Goal: Feedback & Contribution: Contribute content

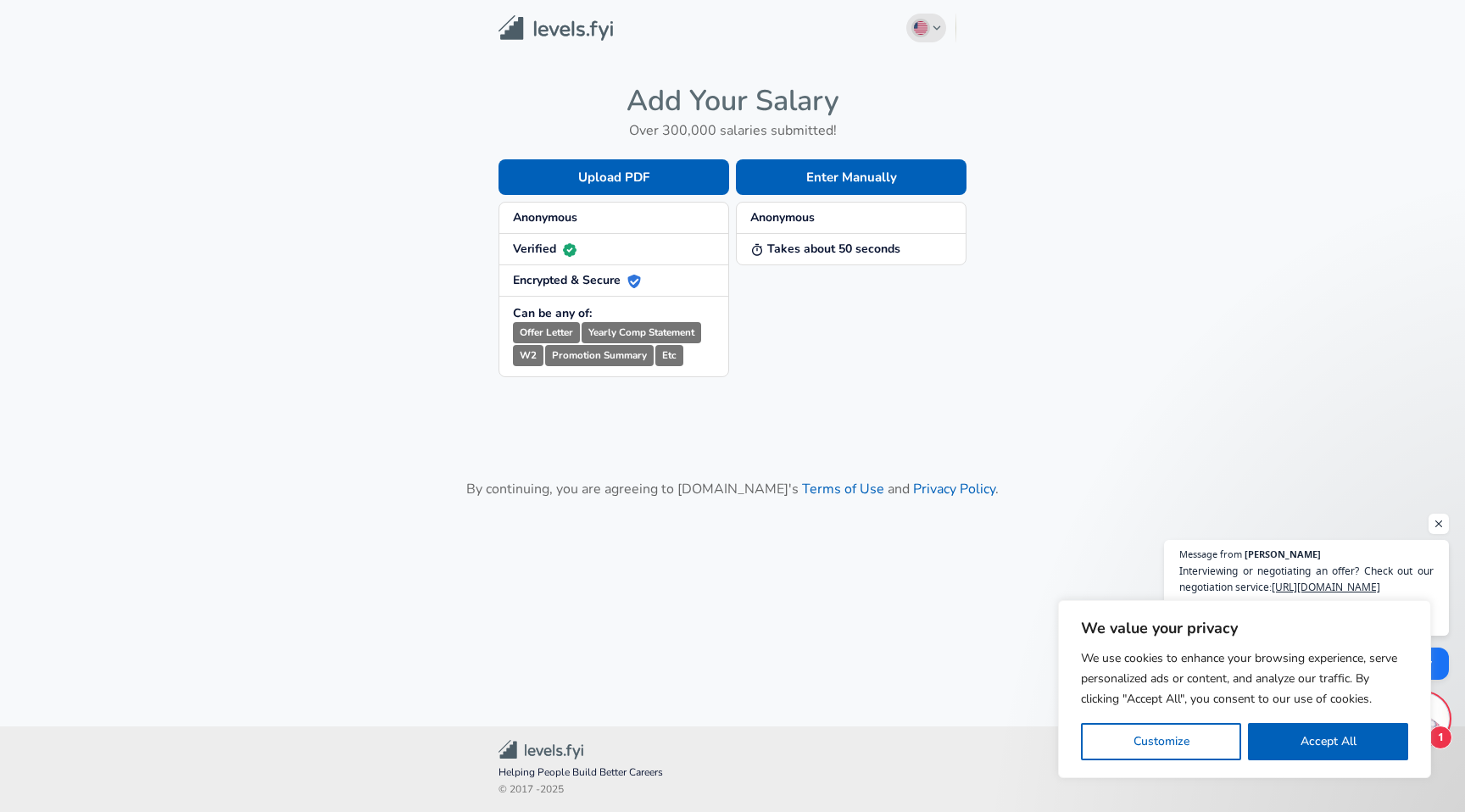
click at [917, 34] on span "button" at bounding box center [920, 27] width 19 height 19
click at [798, 168] on button "Enter Manually" at bounding box center [851, 177] width 230 height 35
click at [828, 176] on button "Enter Manually" at bounding box center [851, 177] width 230 height 35
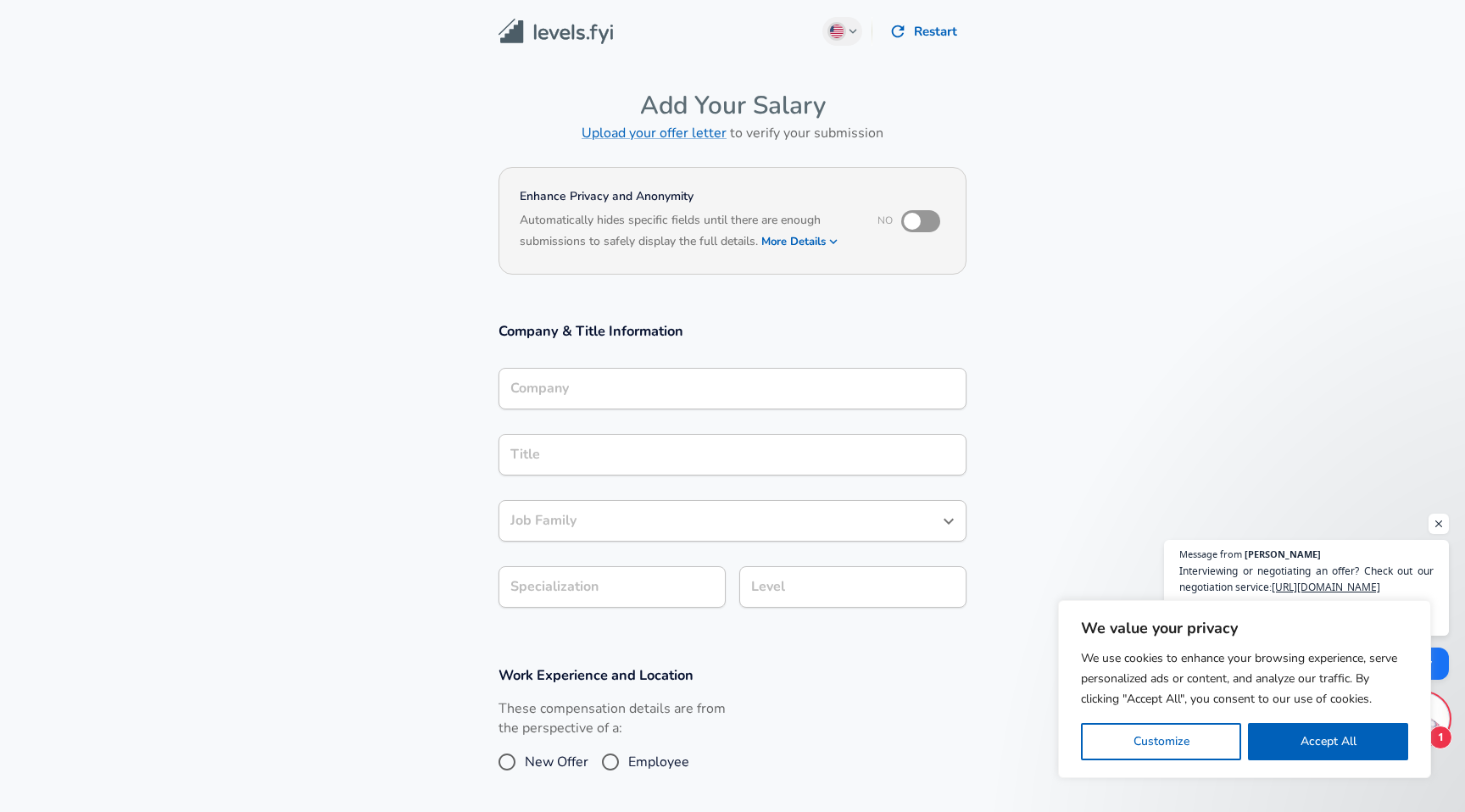
click at [922, 219] on input "checkbox" at bounding box center [912, 220] width 97 height 32
checkbox input "true"
click at [668, 366] on div "Company Company" at bounding box center [733, 387] width 468 height 66
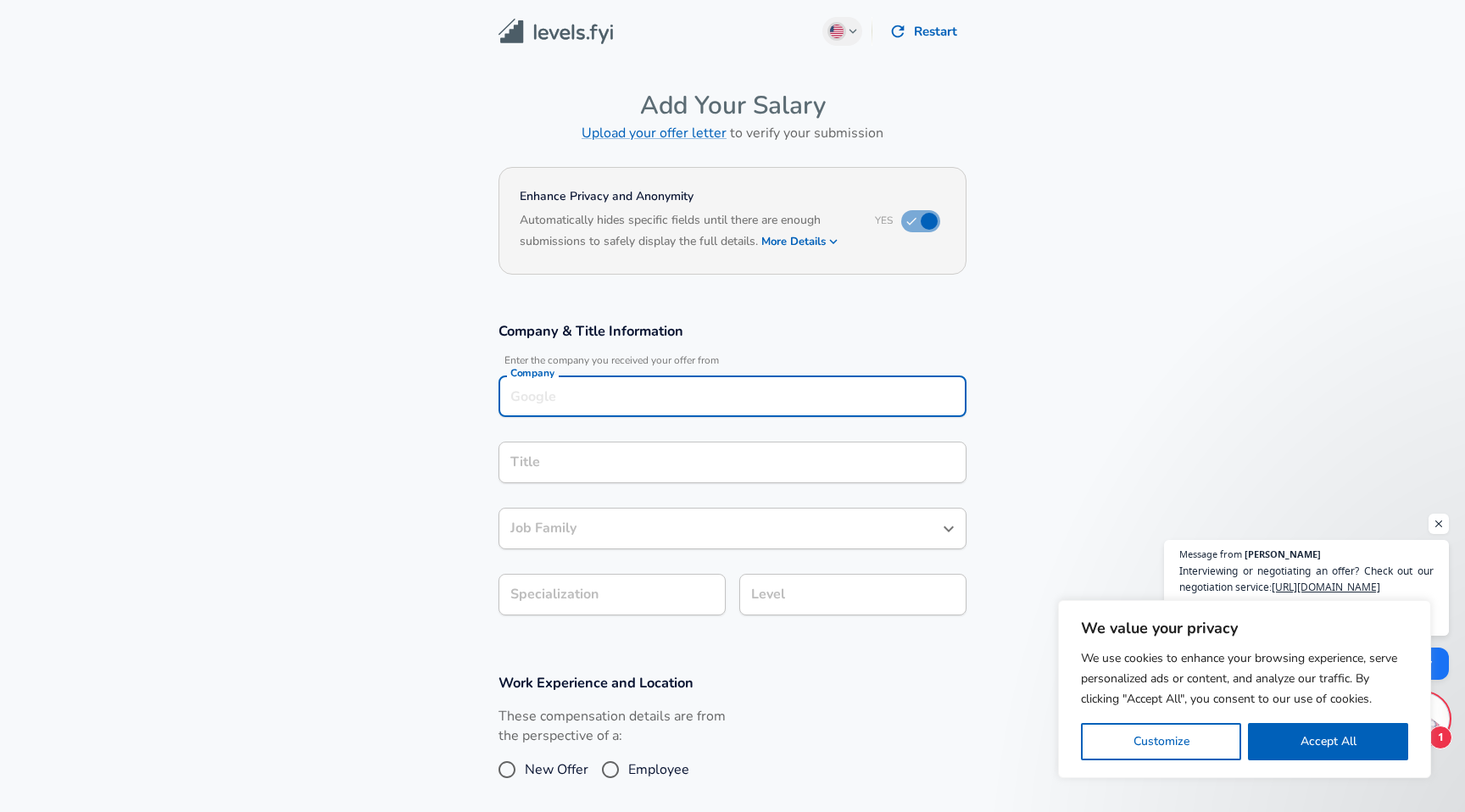
scroll to position [17, 0]
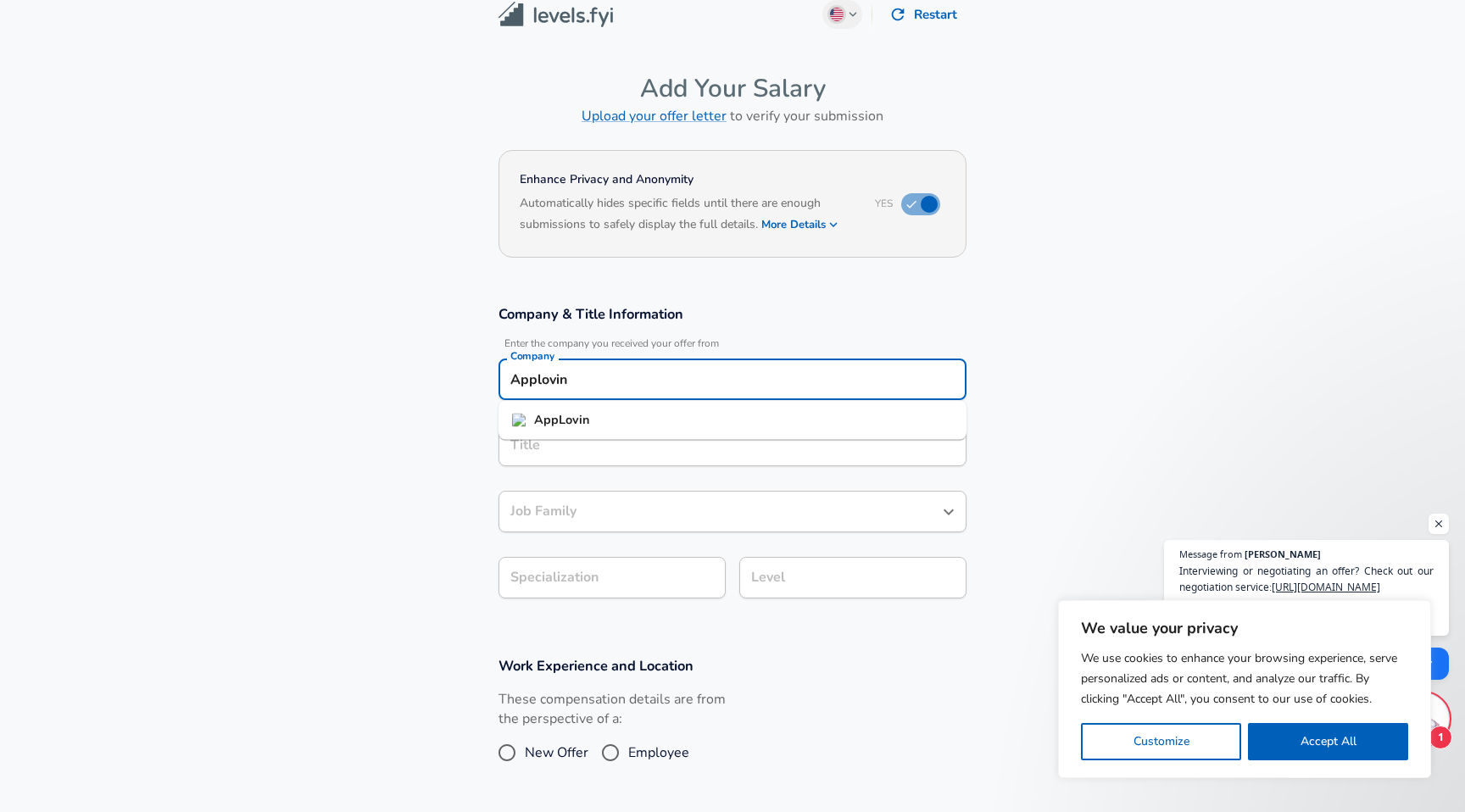
click at [647, 421] on li "AppLovin" at bounding box center [733, 420] width 468 height 25
type input "AppLovin"
click at [610, 447] on input "Title" at bounding box center [733, 445] width 453 height 26
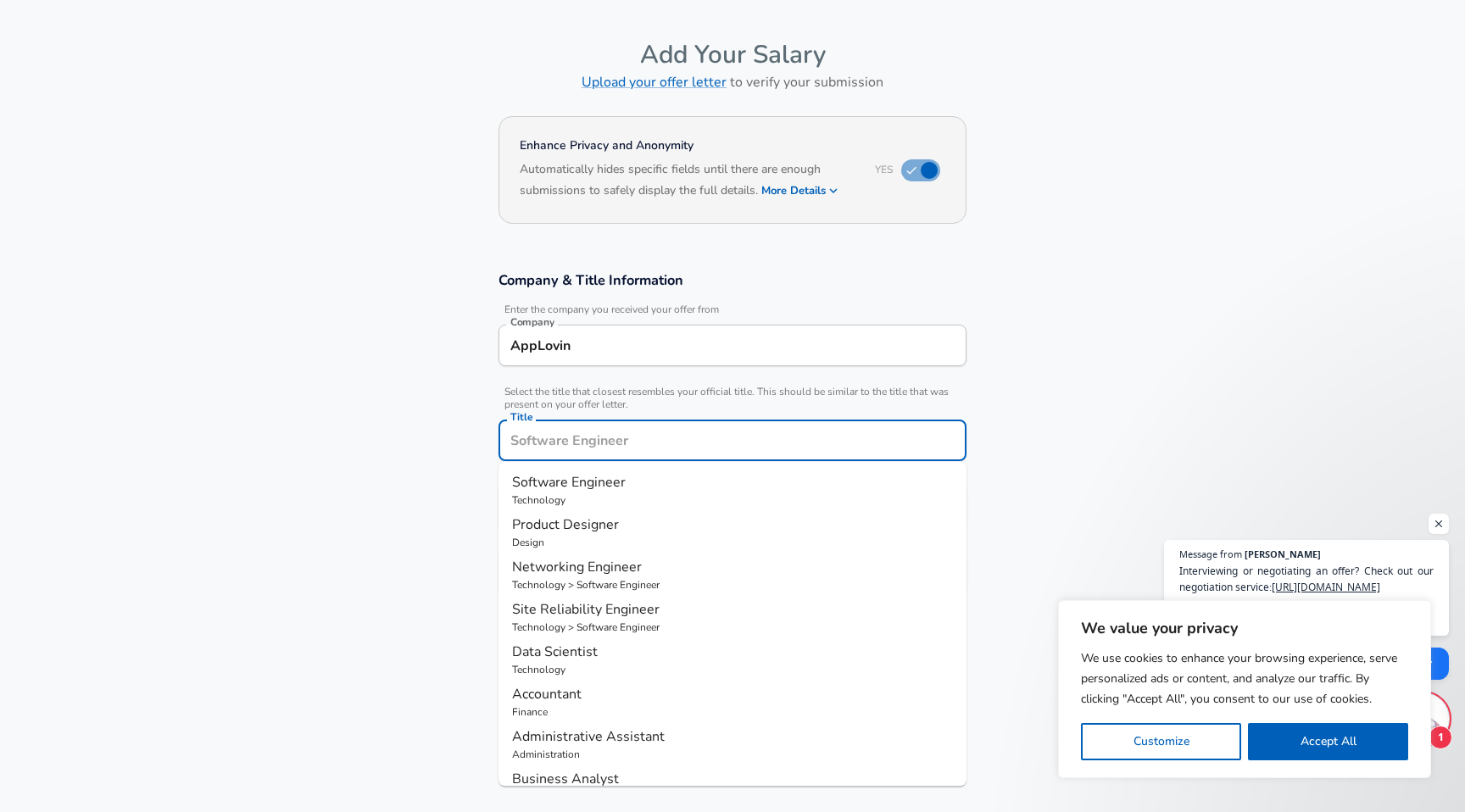
click at [601, 494] on p "Technology" at bounding box center [733, 501] width 441 height 16
type input "Software Engineer"
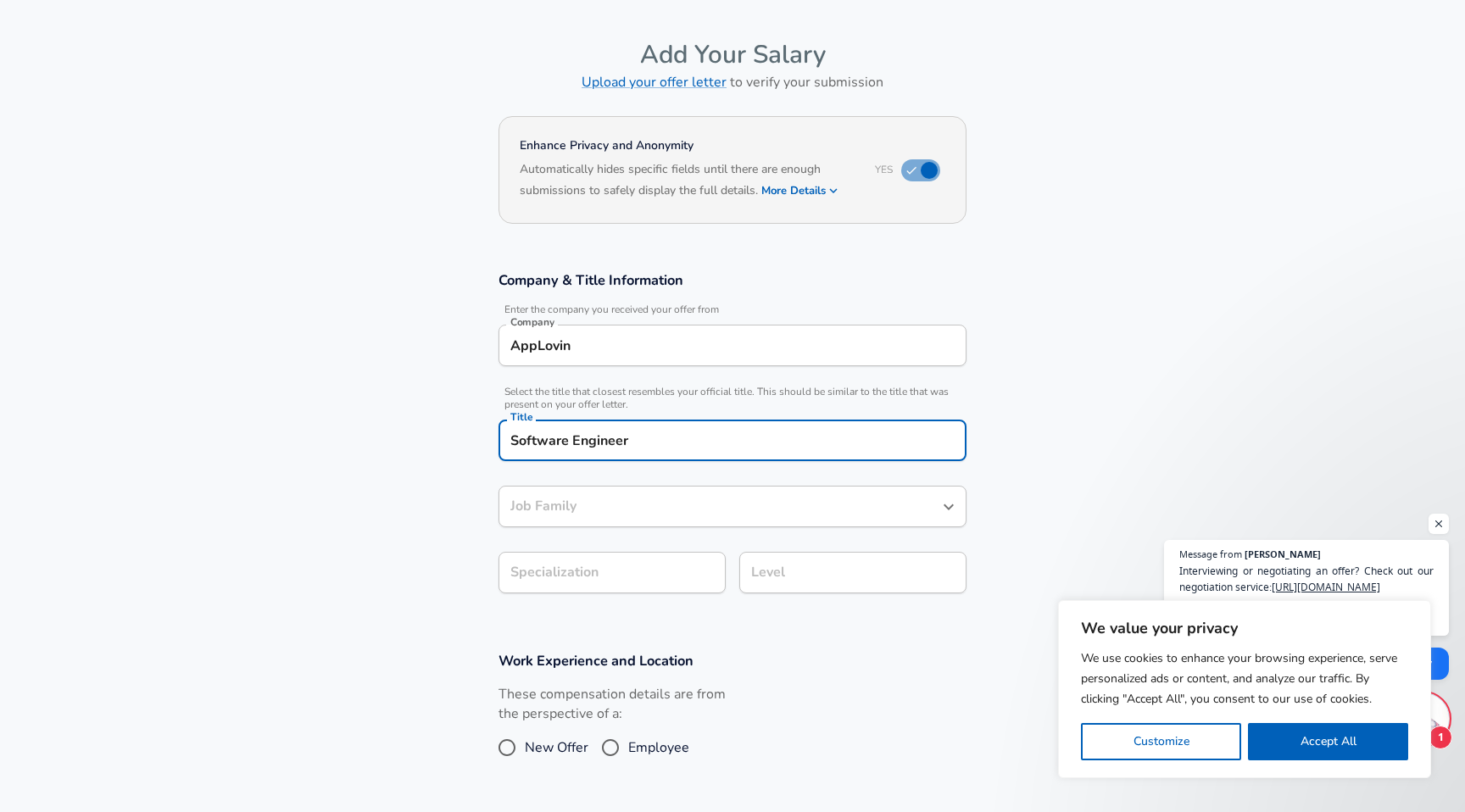
type input "Software Engineer"
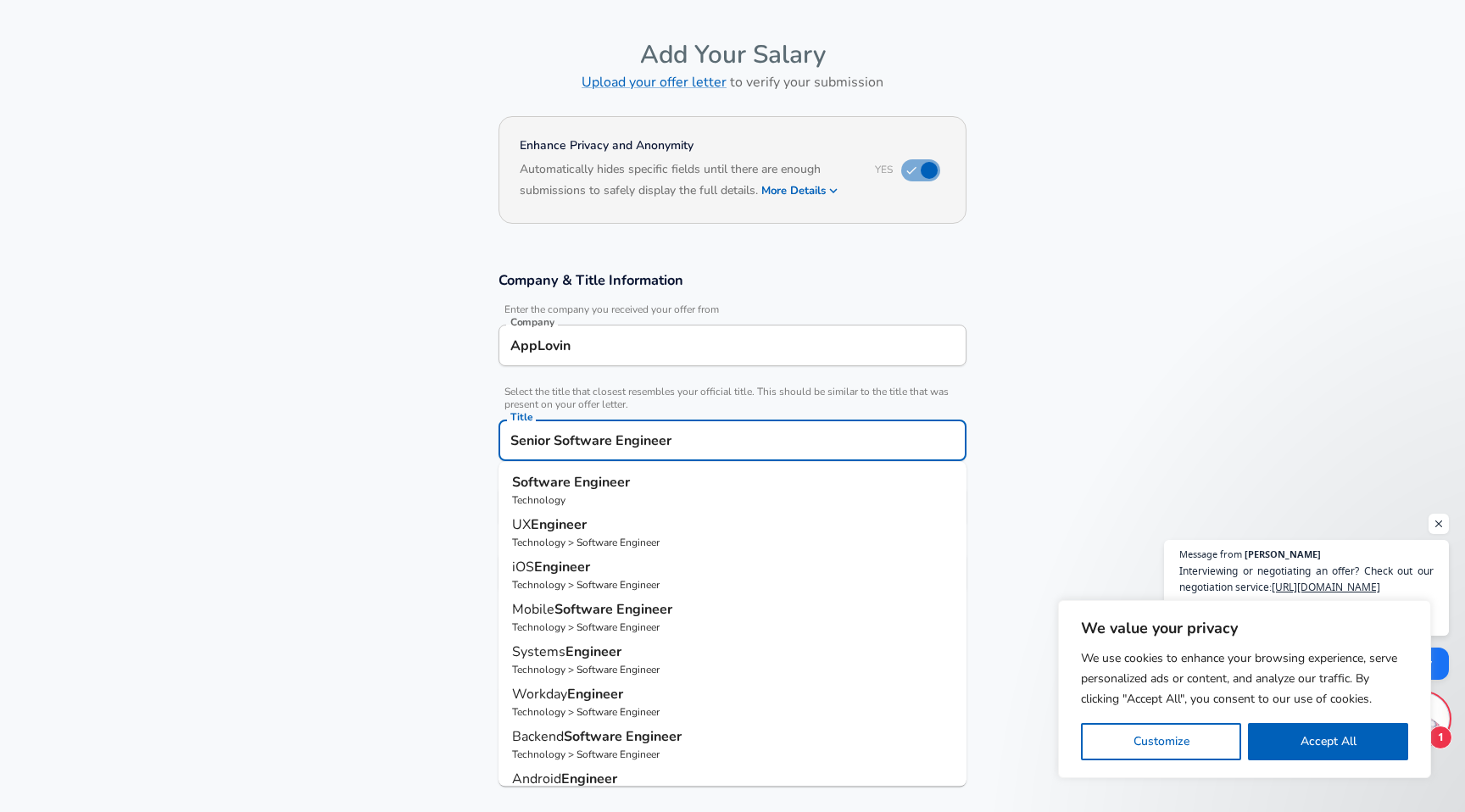
click at [656, 480] on p "Software Engineer" at bounding box center [733, 482] width 441 height 21
type input "Software Engineer"
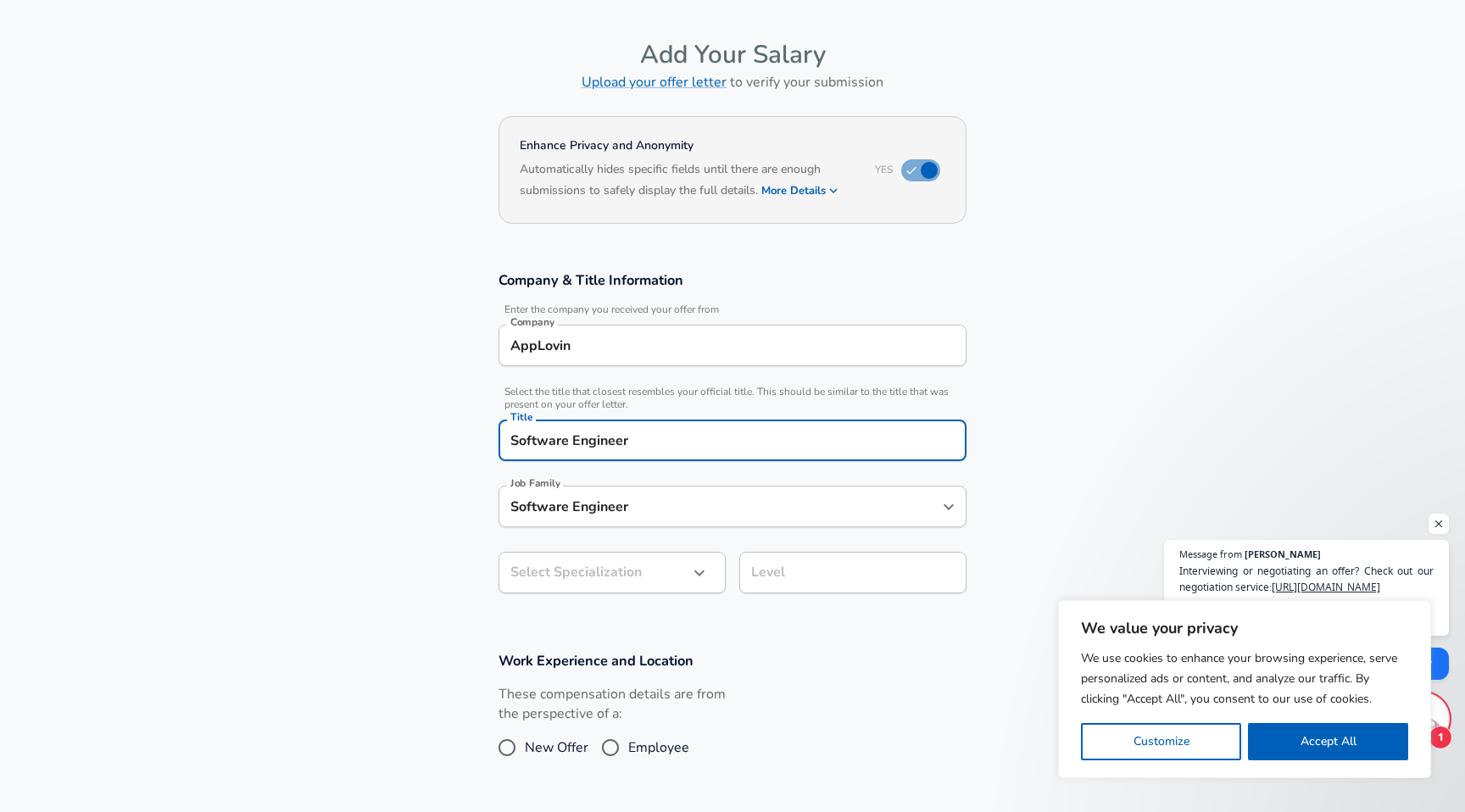
click at [626, 516] on div "Software Engineer Job Family" at bounding box center [733, 506] width 468 height 41
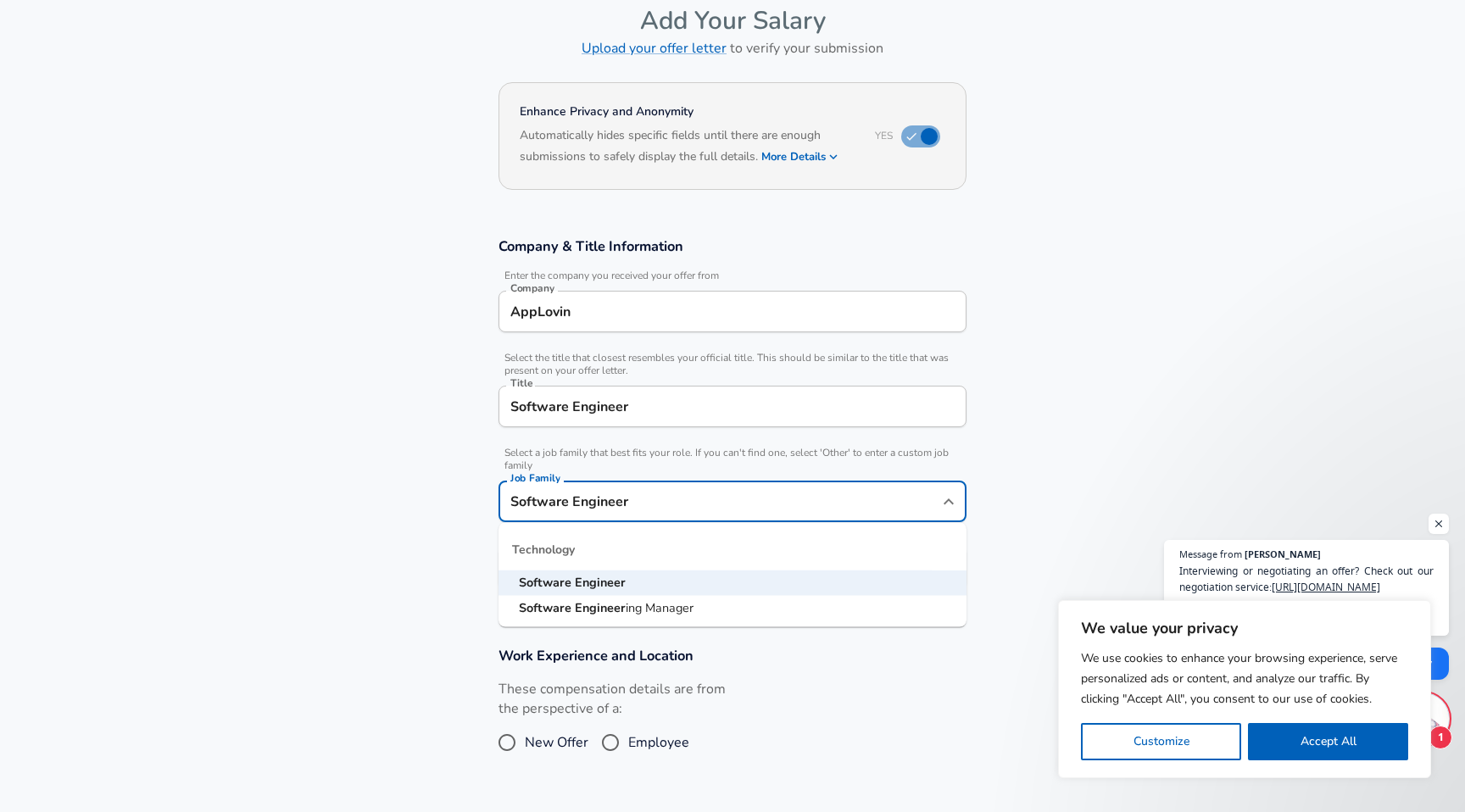
click at [330, 549] on section "Company & Title Information Enter the company you received your offer from Comp…" at bounding box center [732, 422] width 1465 height 409
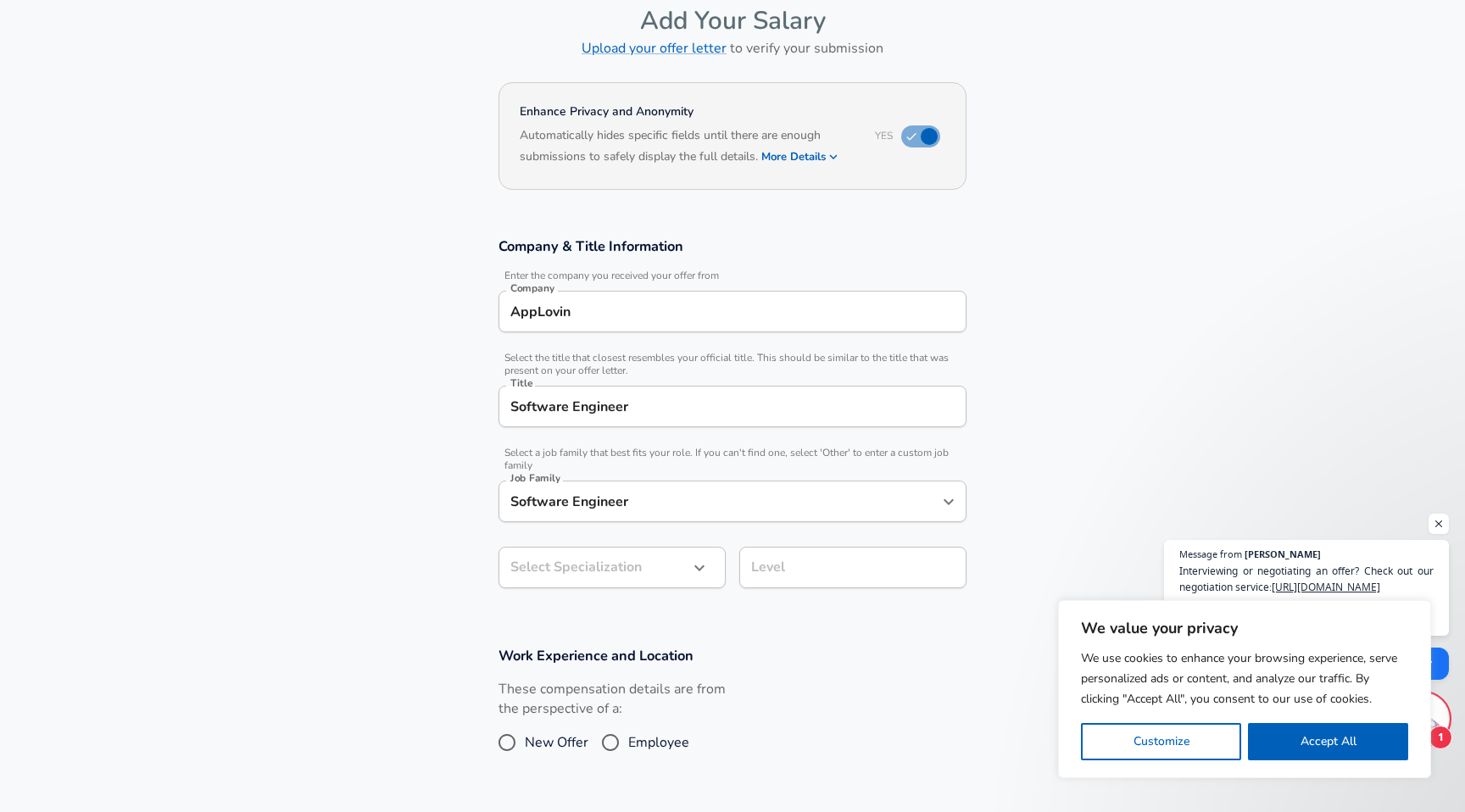
click at [568, 571] on body "We value your privacy We use cookies to enhance your browsing experience, serve…" at bounding box center [732, 320] width 1465 height 812
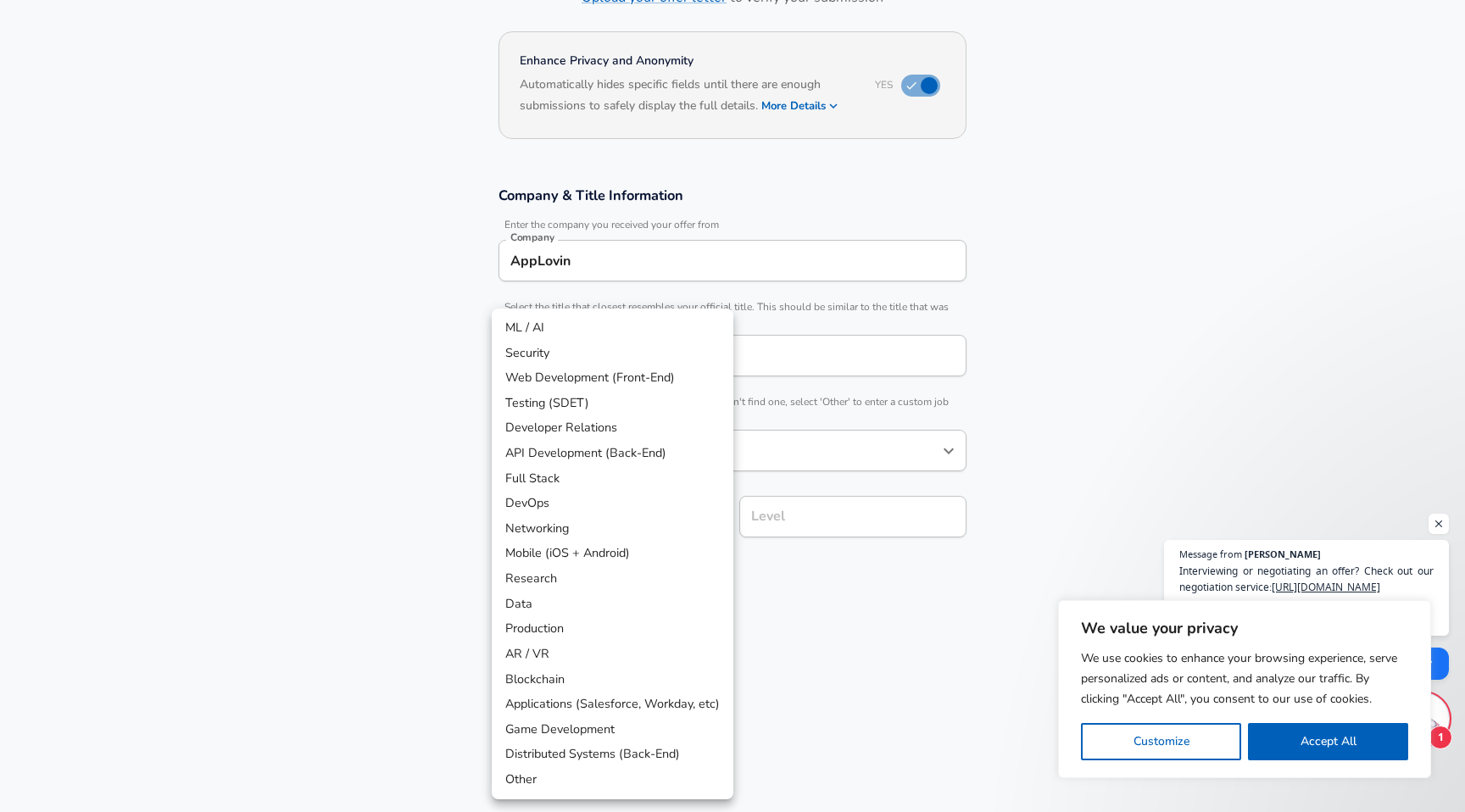
click at [533, 477] on li "Full Stack" at bounding box center [612, 479] width 242 height 25
type input "Full Stack"
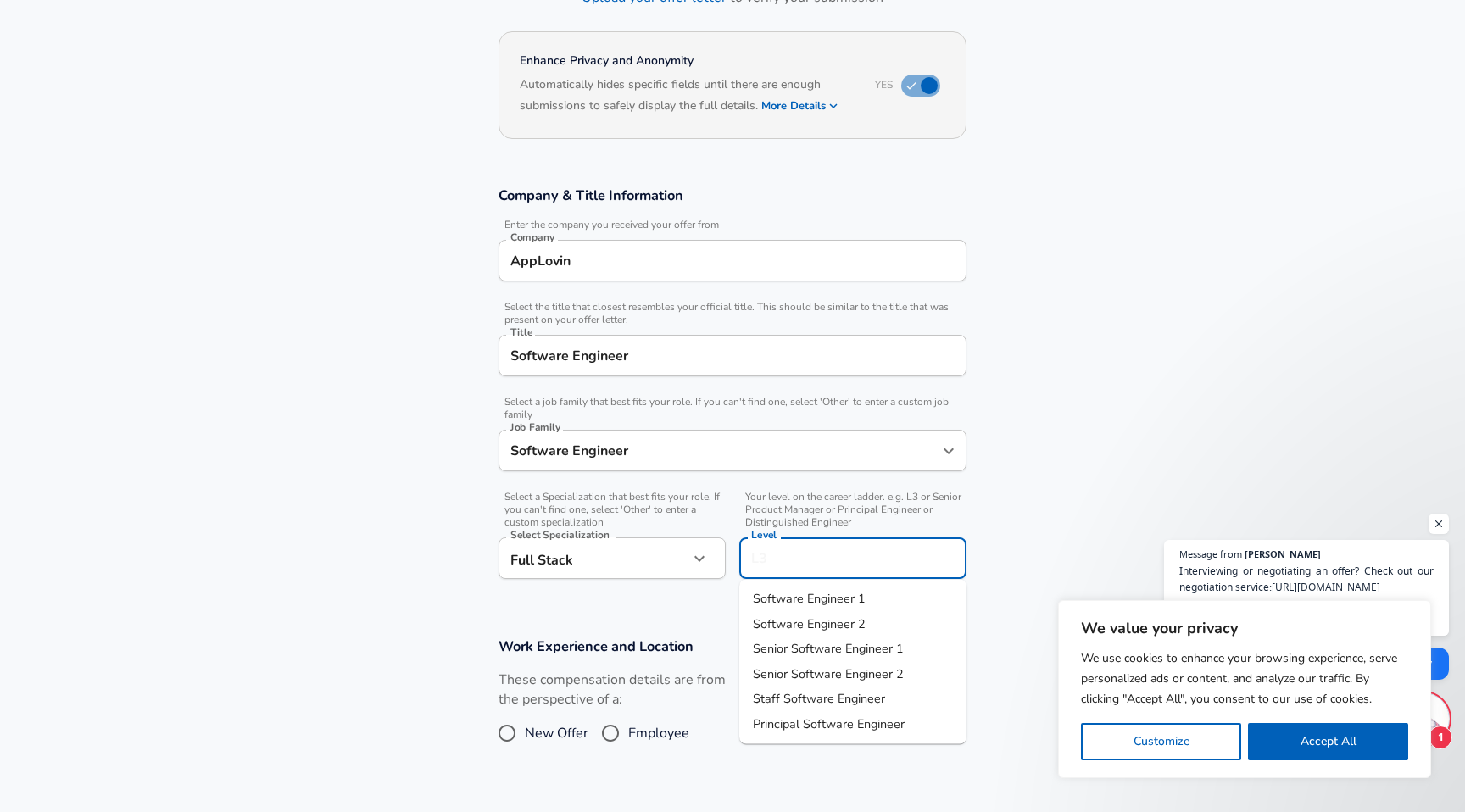
scroll to position [169, 0]
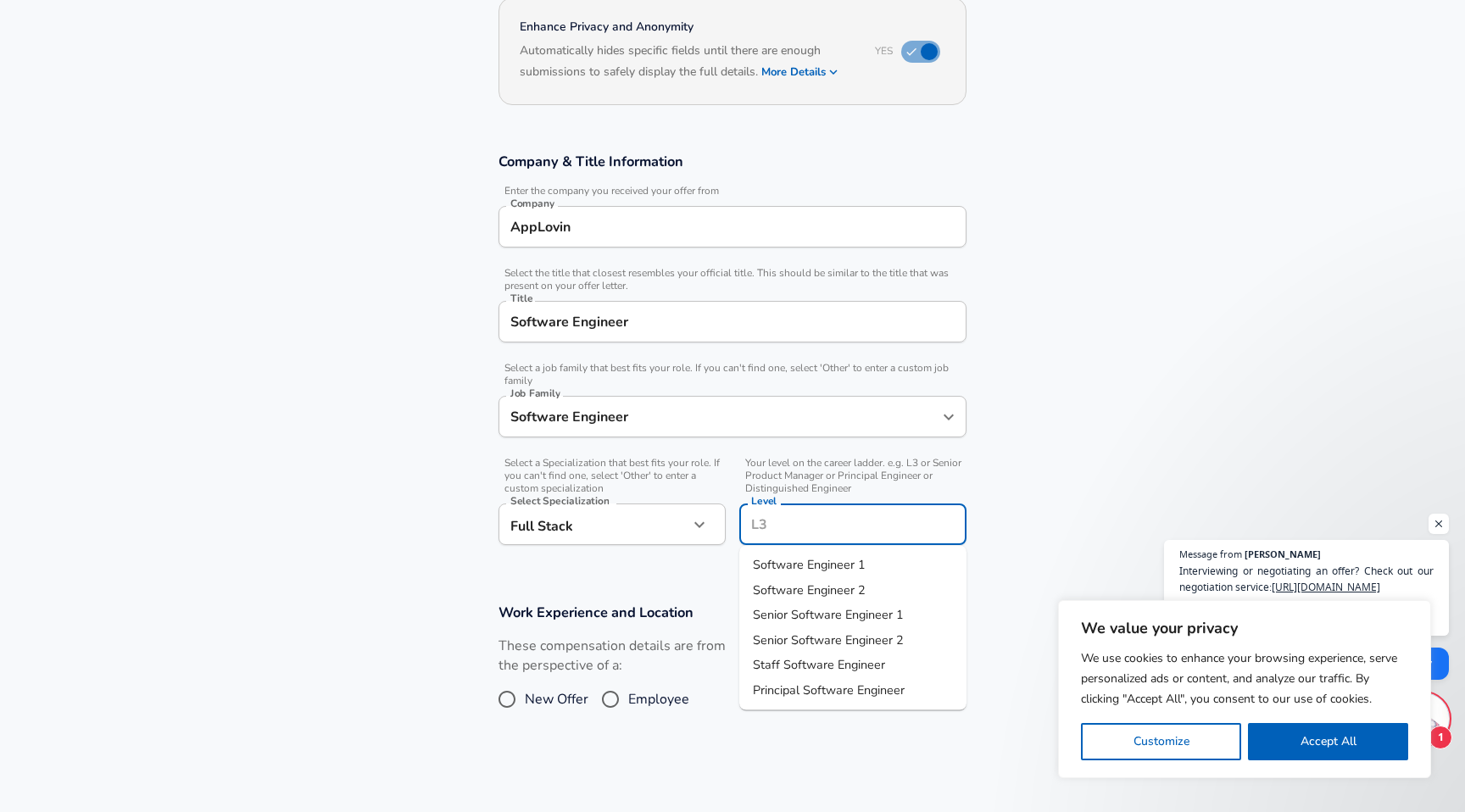
click at [805, 513] on input "Level" at bounding box center [853, 524] width 212 height 26
click at [797, 639] on span "Senior Software Engineer 2" at bounding box center [828, 639] width 151 height 17
type input "Senior Software Engineer 2"
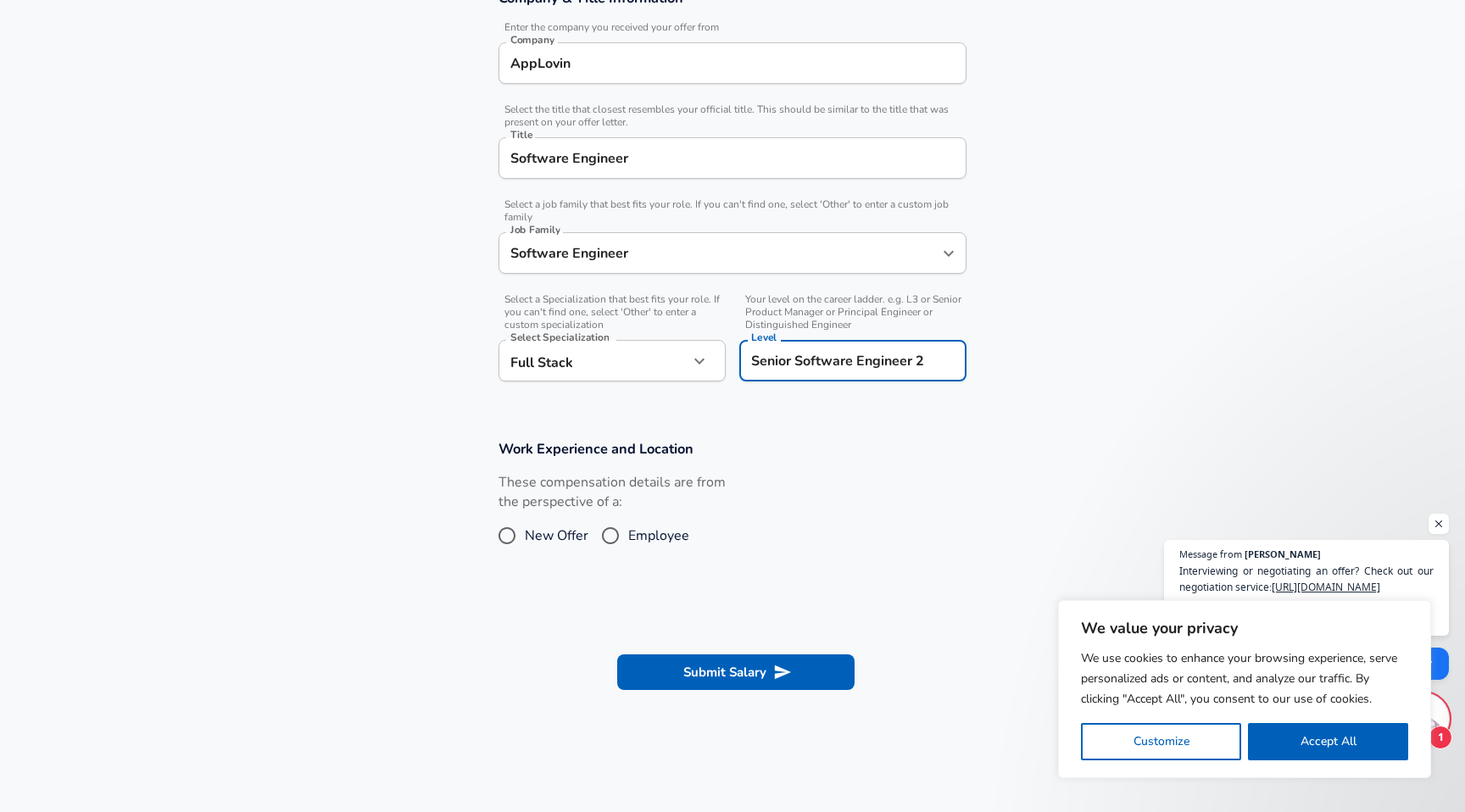
scroll to position [361, 0]
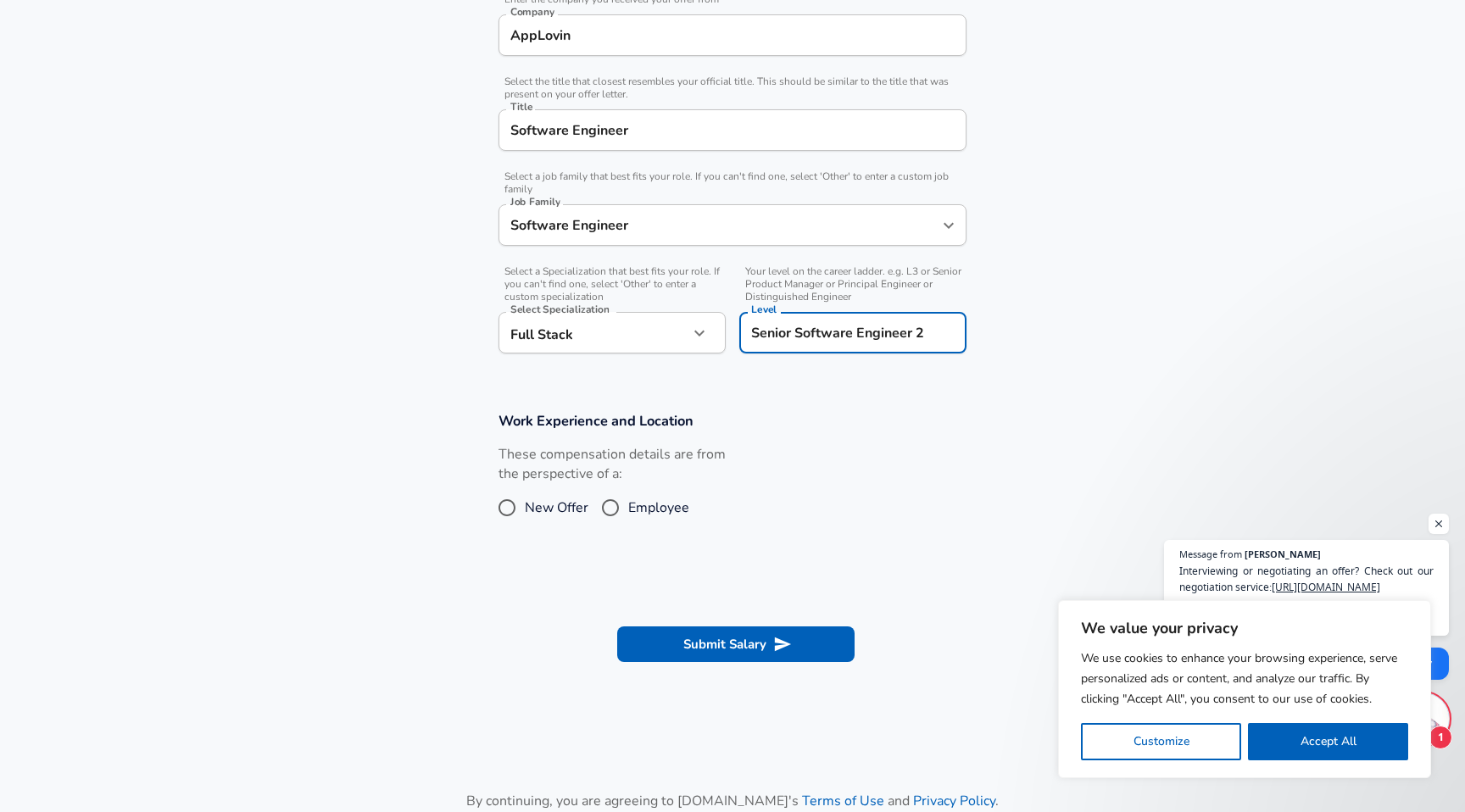
click at [605, 505] on input "Employee" at bounding box center [610, 507] width 35 height 27
radio input "true"
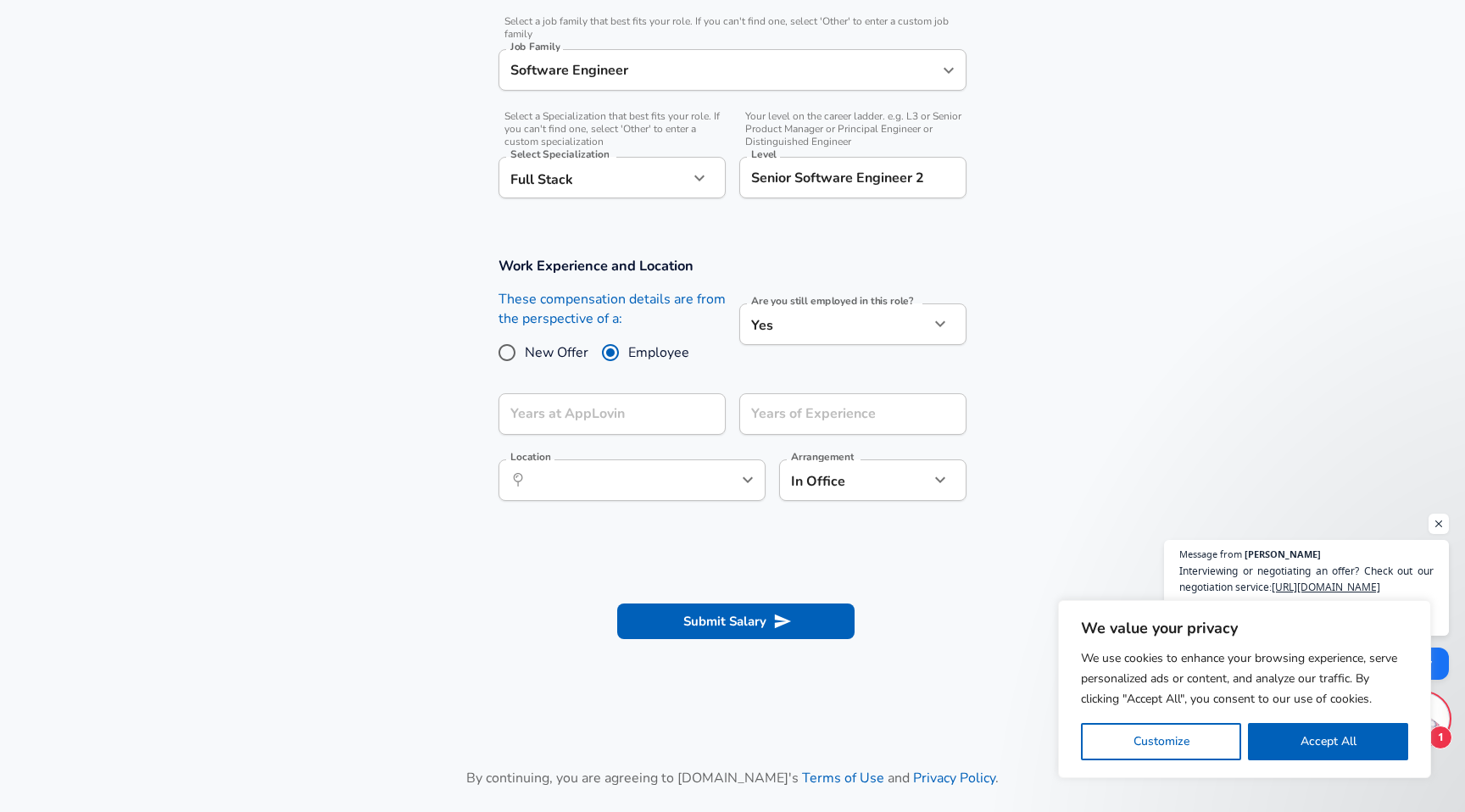
scroll to position [533, 0]
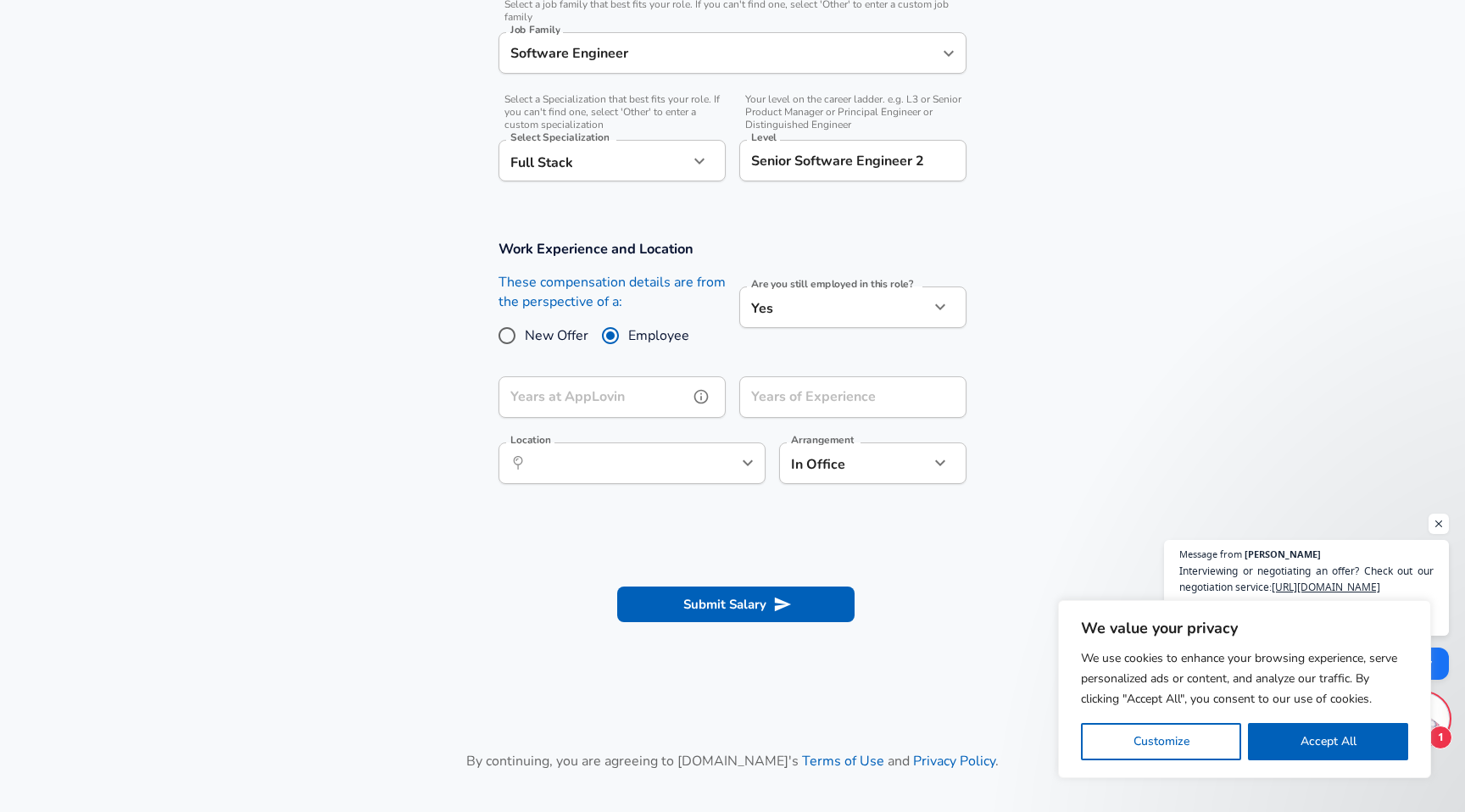
click at [671, 404] on input "Years at AppLovin" at bounding box center [594, 397] width 190 height 41
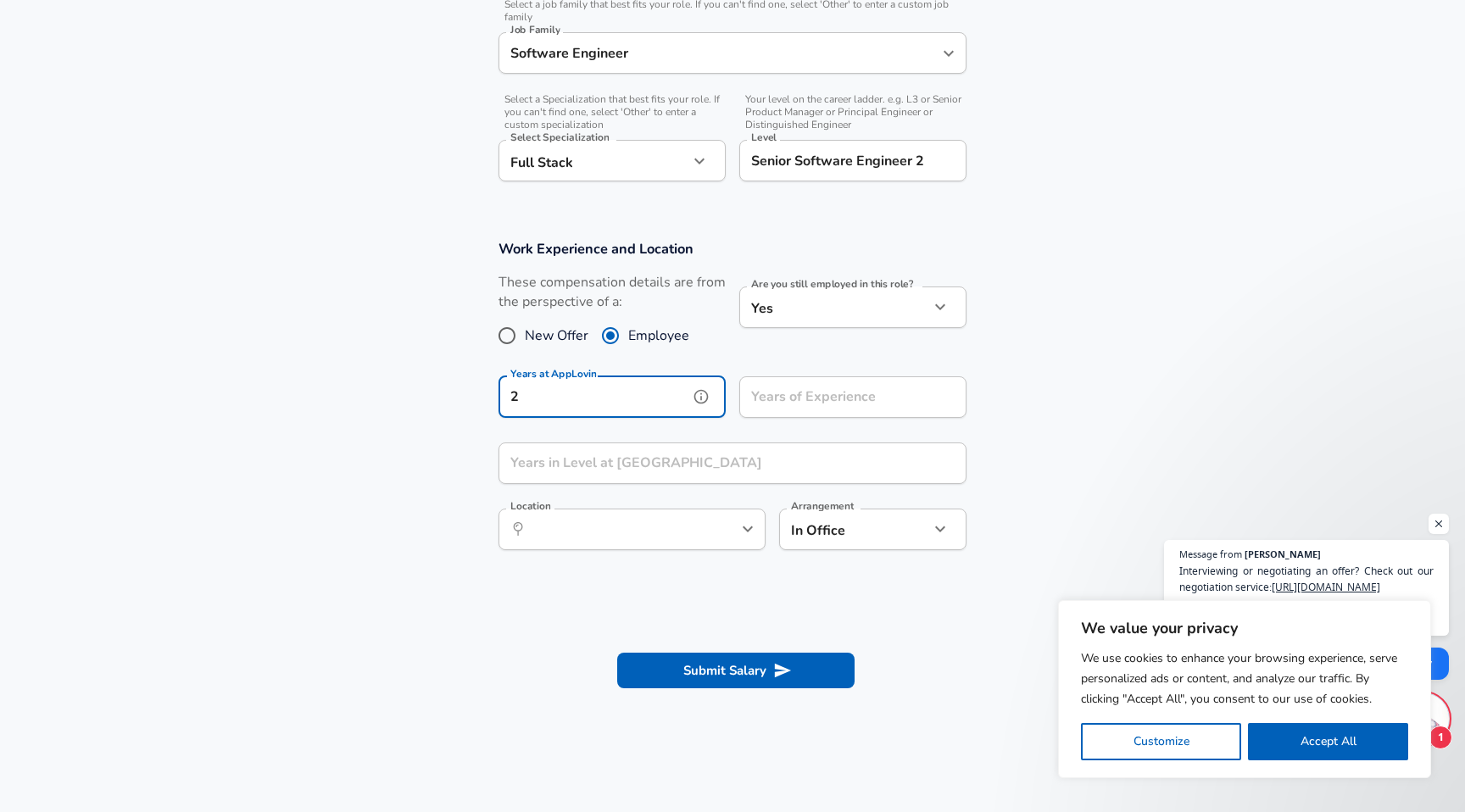
type input "2"
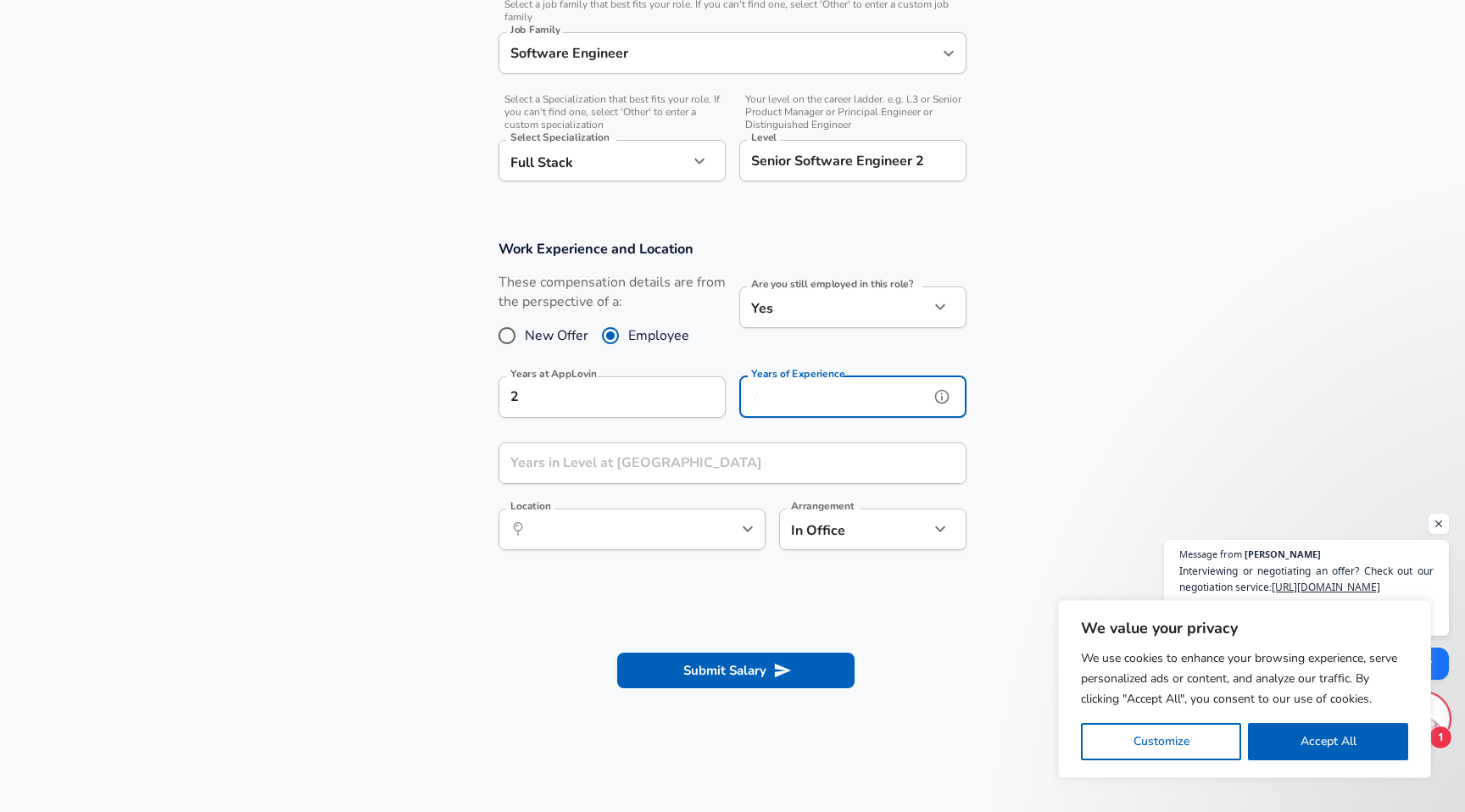
click at [803, 402] on input "Years of Experience" at bounding box center [835, 397] width 190 height 41
type input "8"
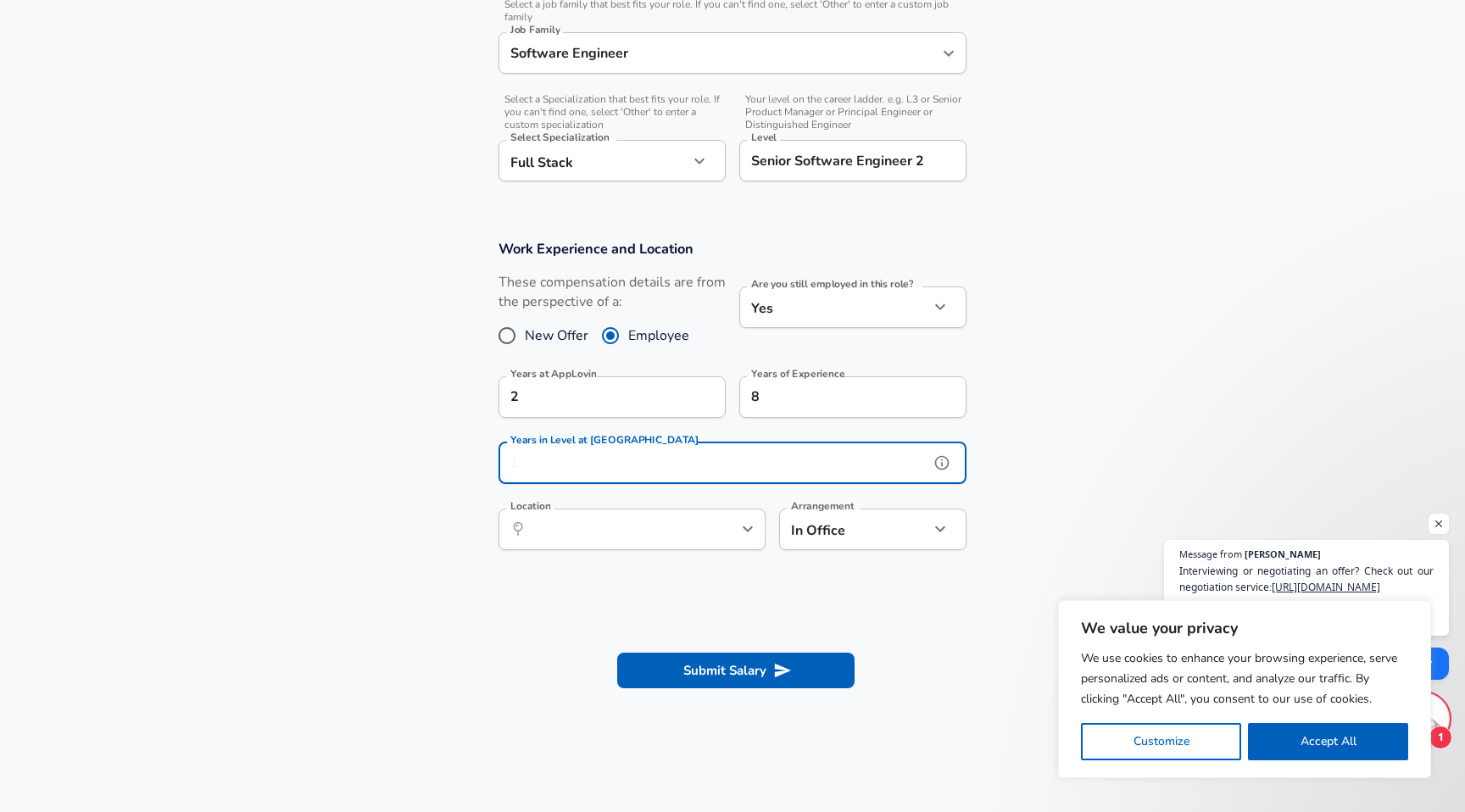
click at [610, 468] on input "Years in Level at [GEOGRAPHIC_DATA]" at bounding box center [714, 463] width 431 height 41
type input "2"
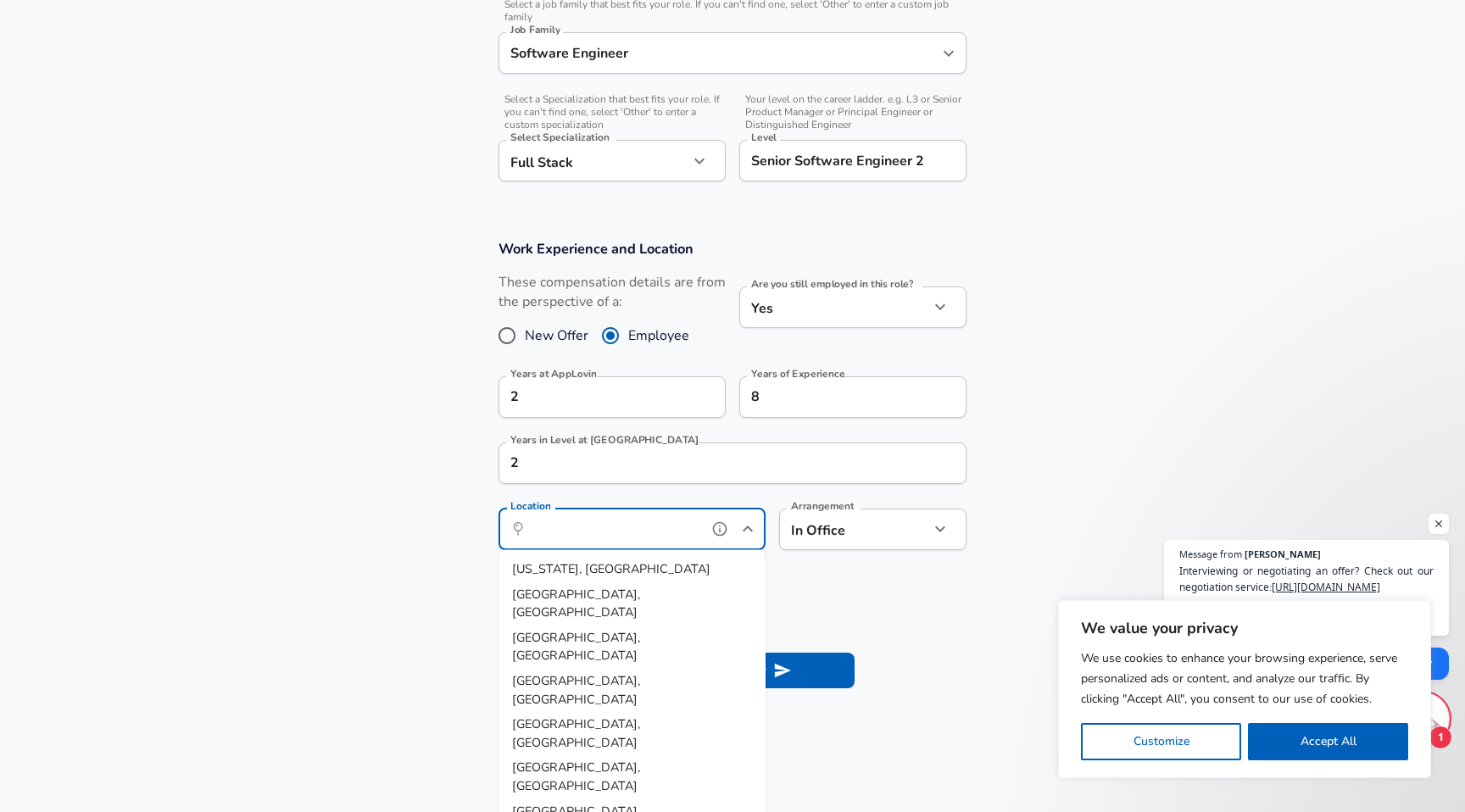
click at [602, 530] on input "Location" at bounding box center [612, 529] width 173 height 26
click at [562, 603] on span "[GEOGRAPHIC_DATA], [GEOGRAPHIC_DATA]" at bounding box center [591, 621] width 157 height 35
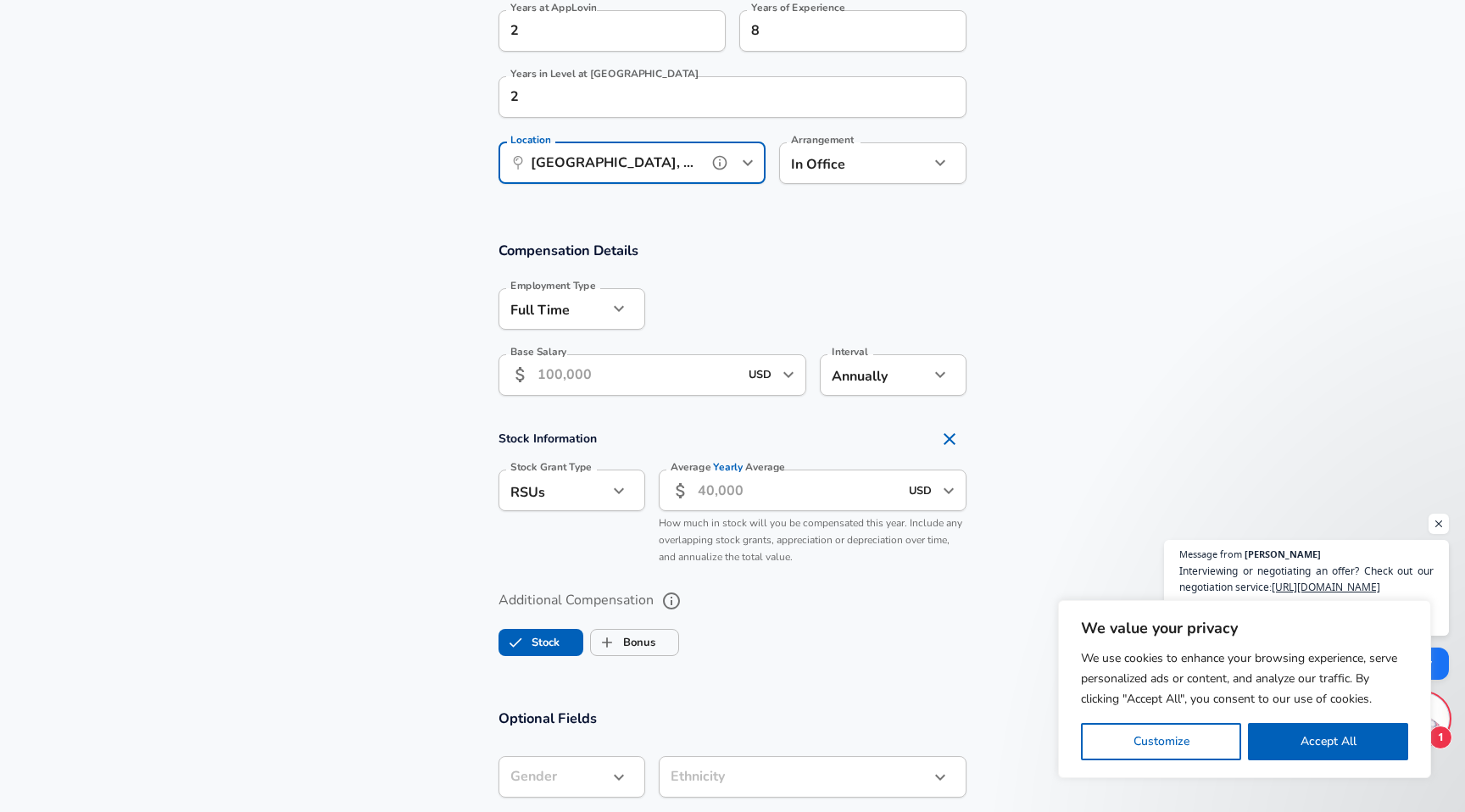
scroll to position [901, 0]
type input "[GEOGRAPHIC_DATA], [GEOGRAPHIC_DATA]"
click at [631, 387] on input "Base Salary" at bounding box center [638, 373] width 201 height 41
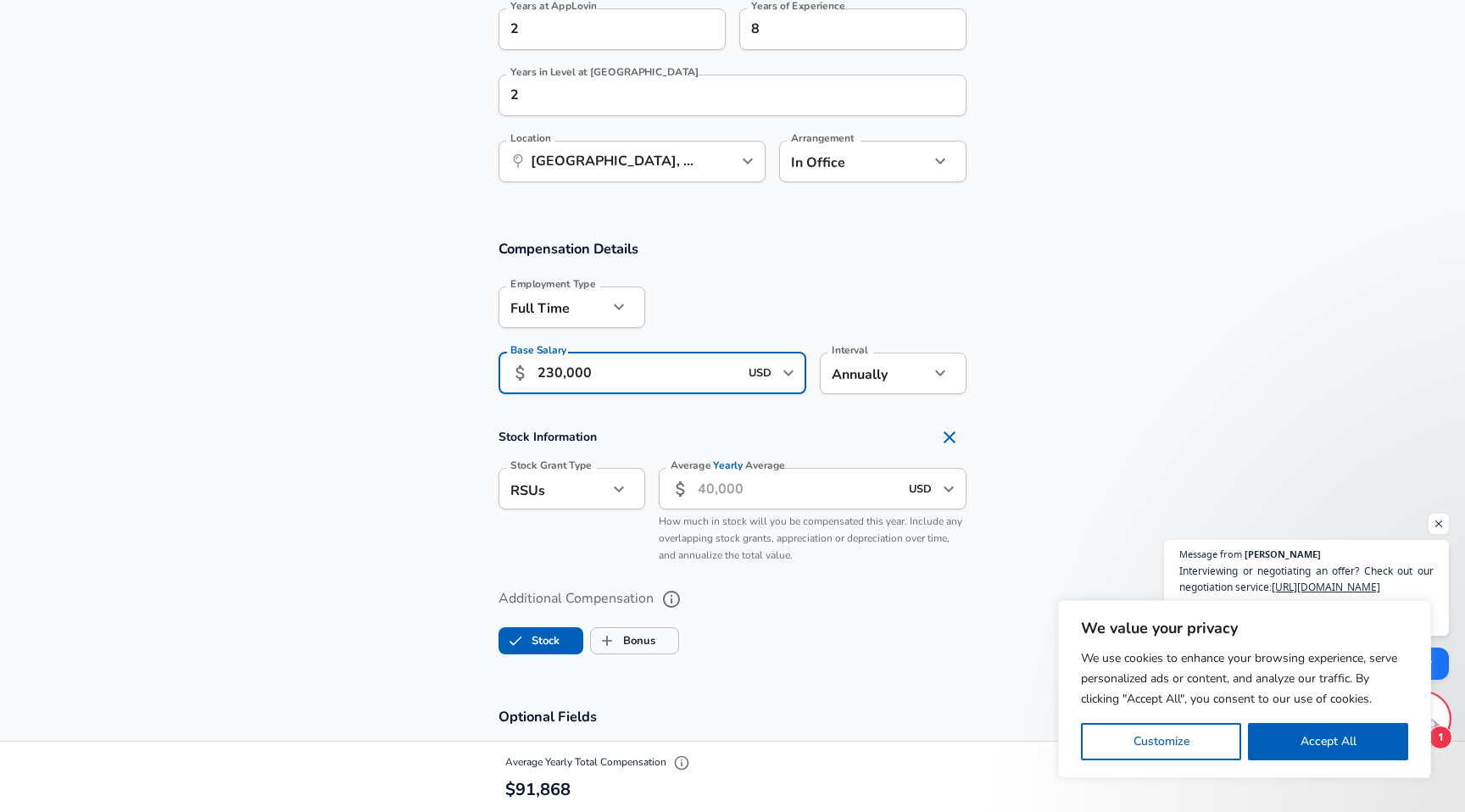
type input "230,000"
click at [714, 492] on input "Average Yearly Average" at bounding box center [798, 489] width 201 height 41
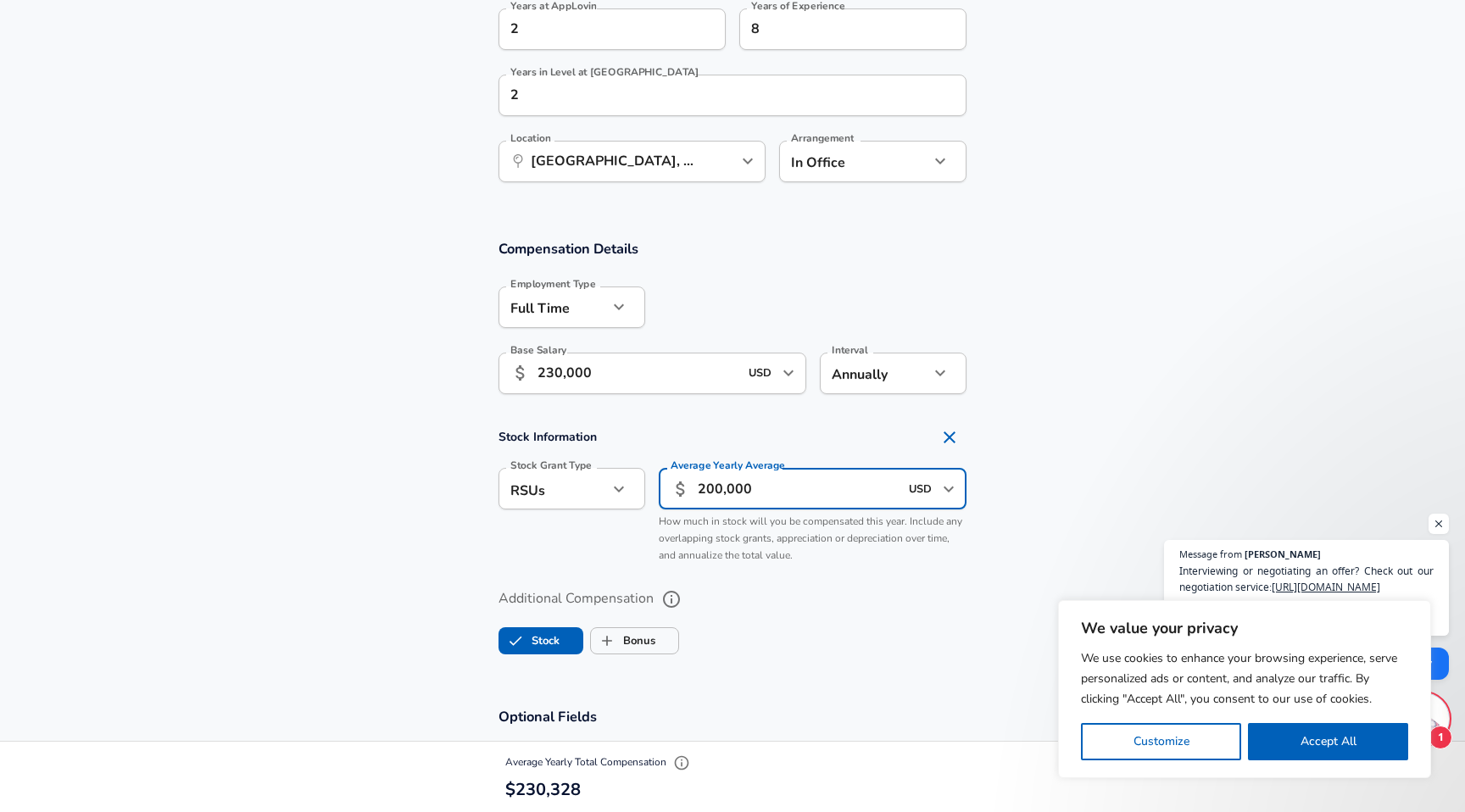
type input "200,000"
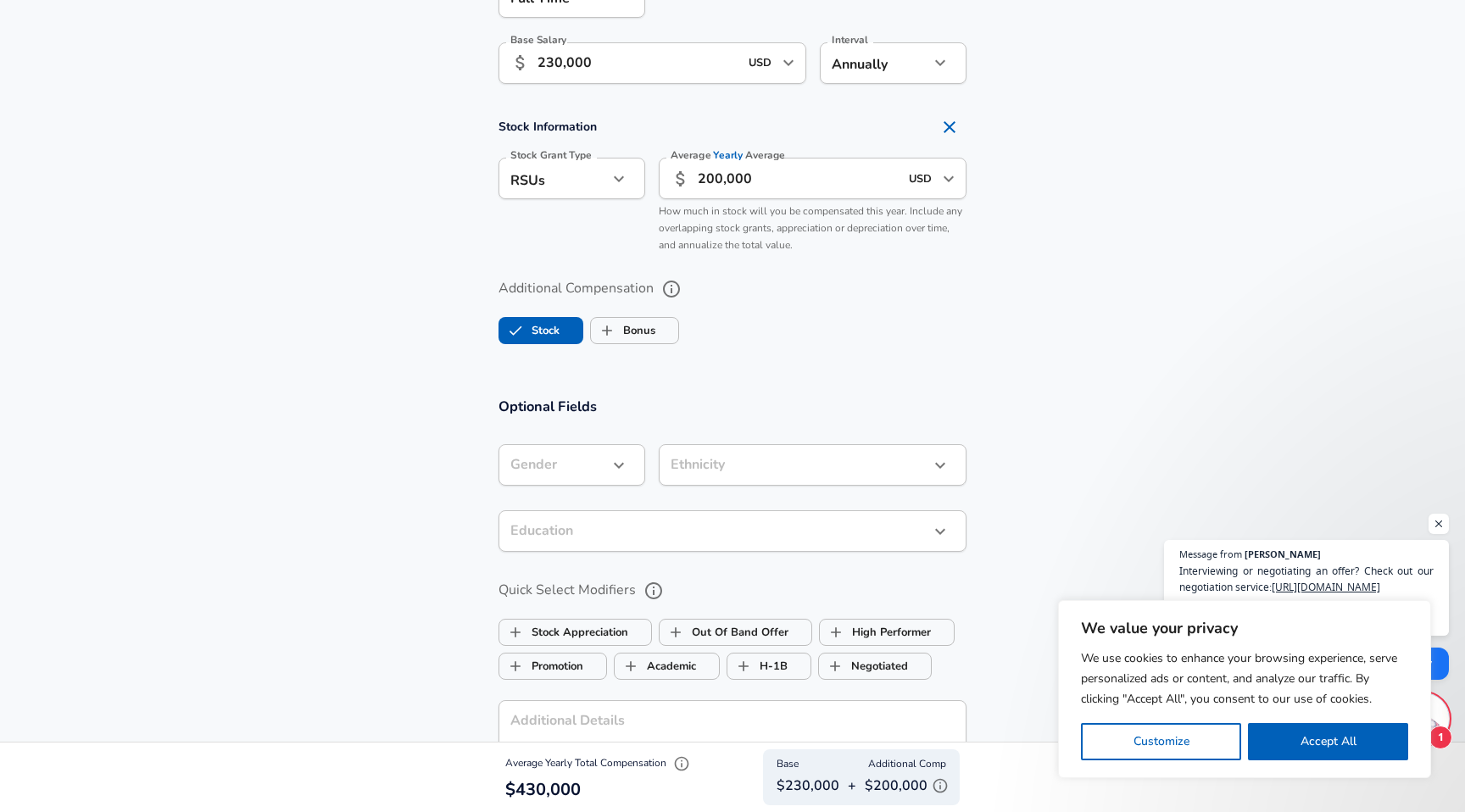
scroll to position [1216, 0]
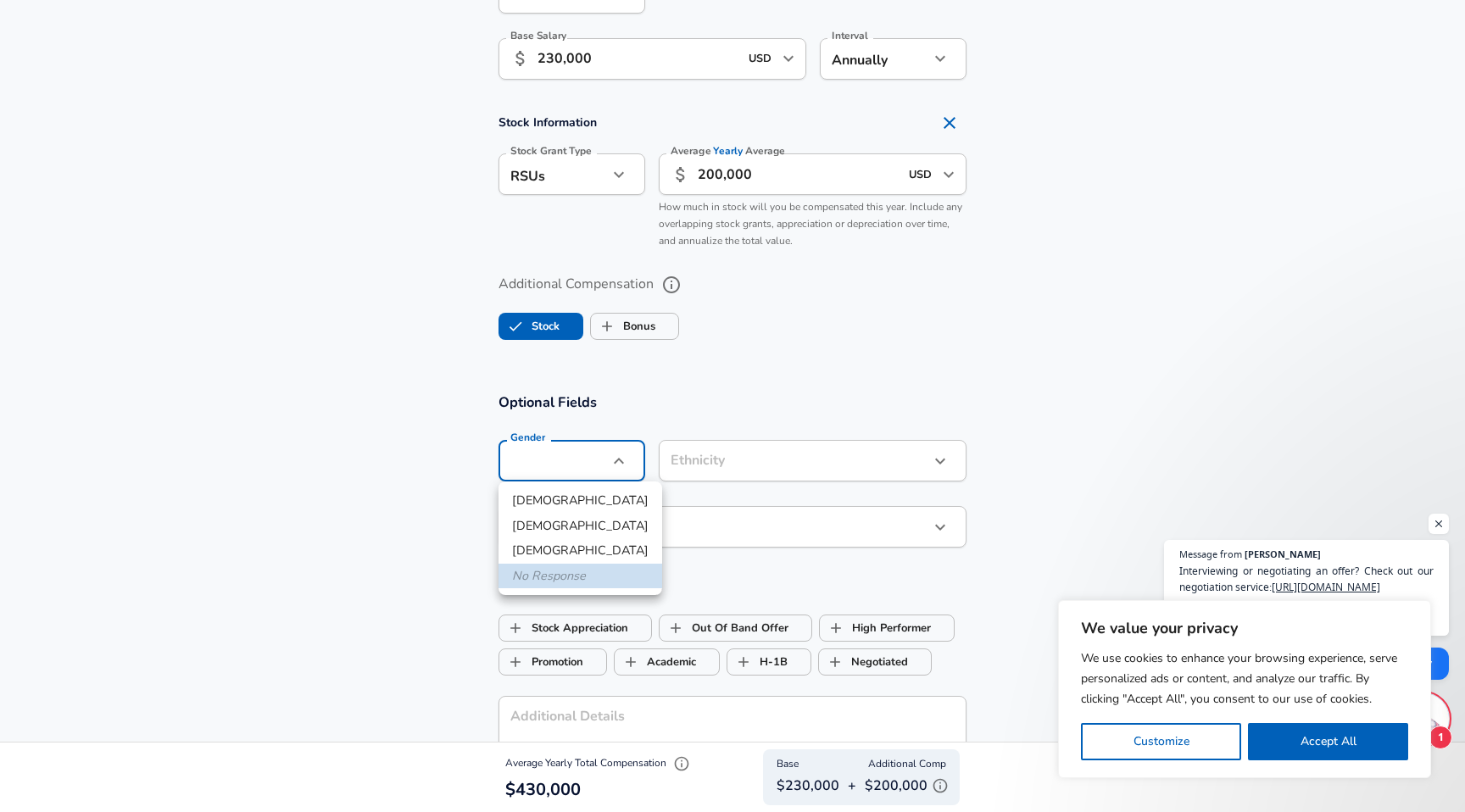
click at [571, 502] on li "[DEMOGRAPHIC_DATA]" at bounding box center [580, 501] width 164 height 25
type input "[DEMOGRAPHIC_DATA]"
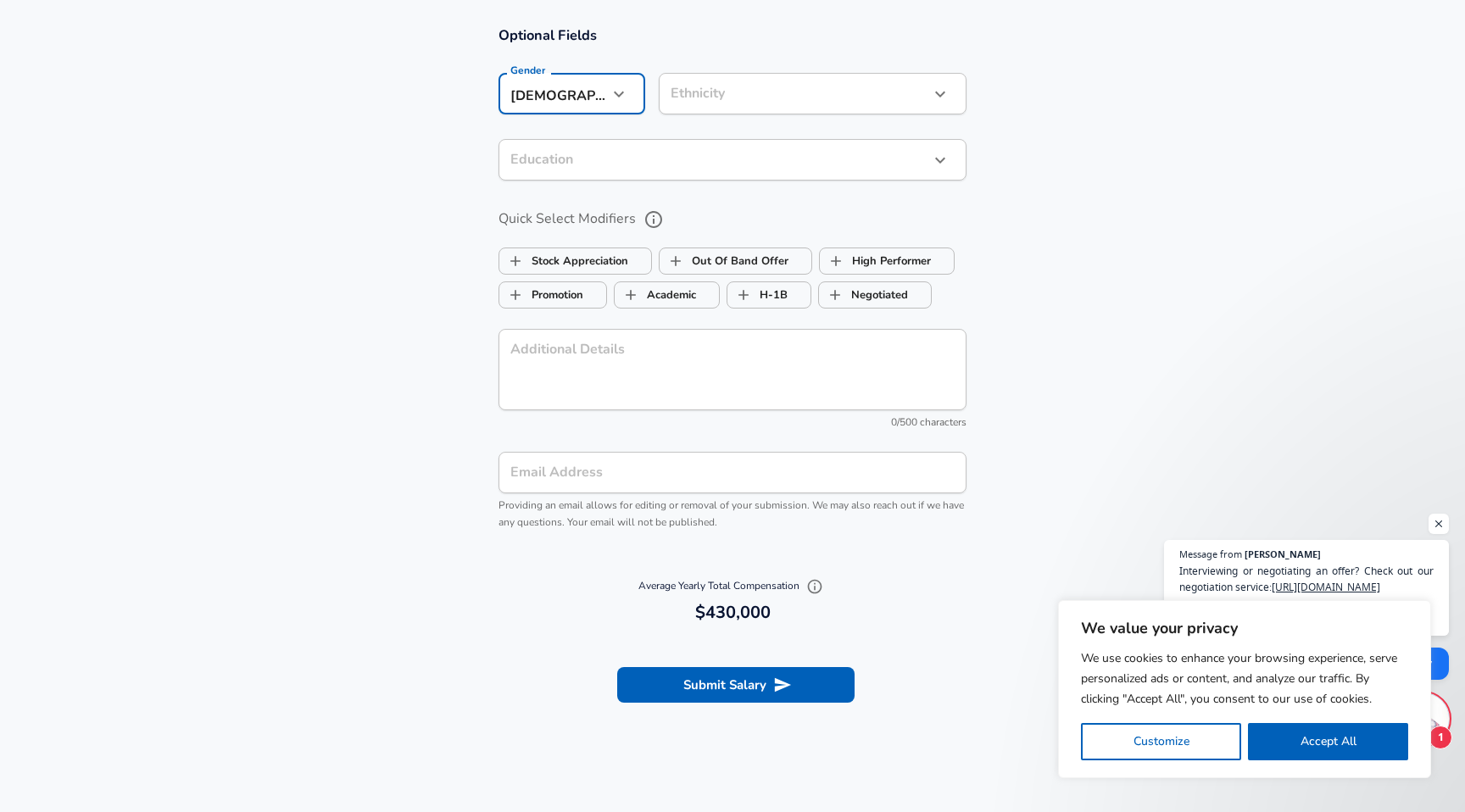
scroll to position [1584, 0]
click at [659, 691] on button "Submit Salary" at bounding box center [736, 683] width 237 height 35
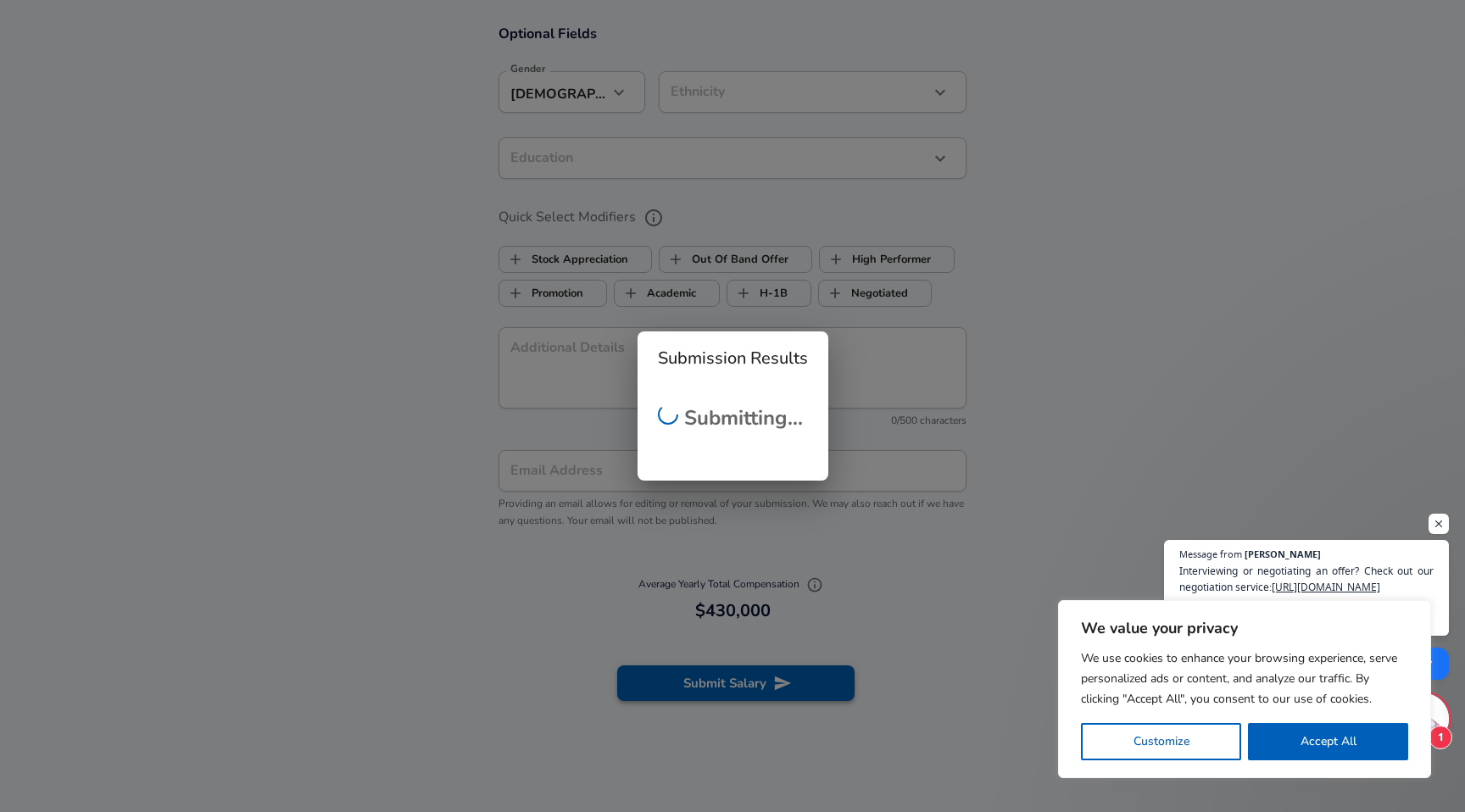
scroll to position [481, 0]
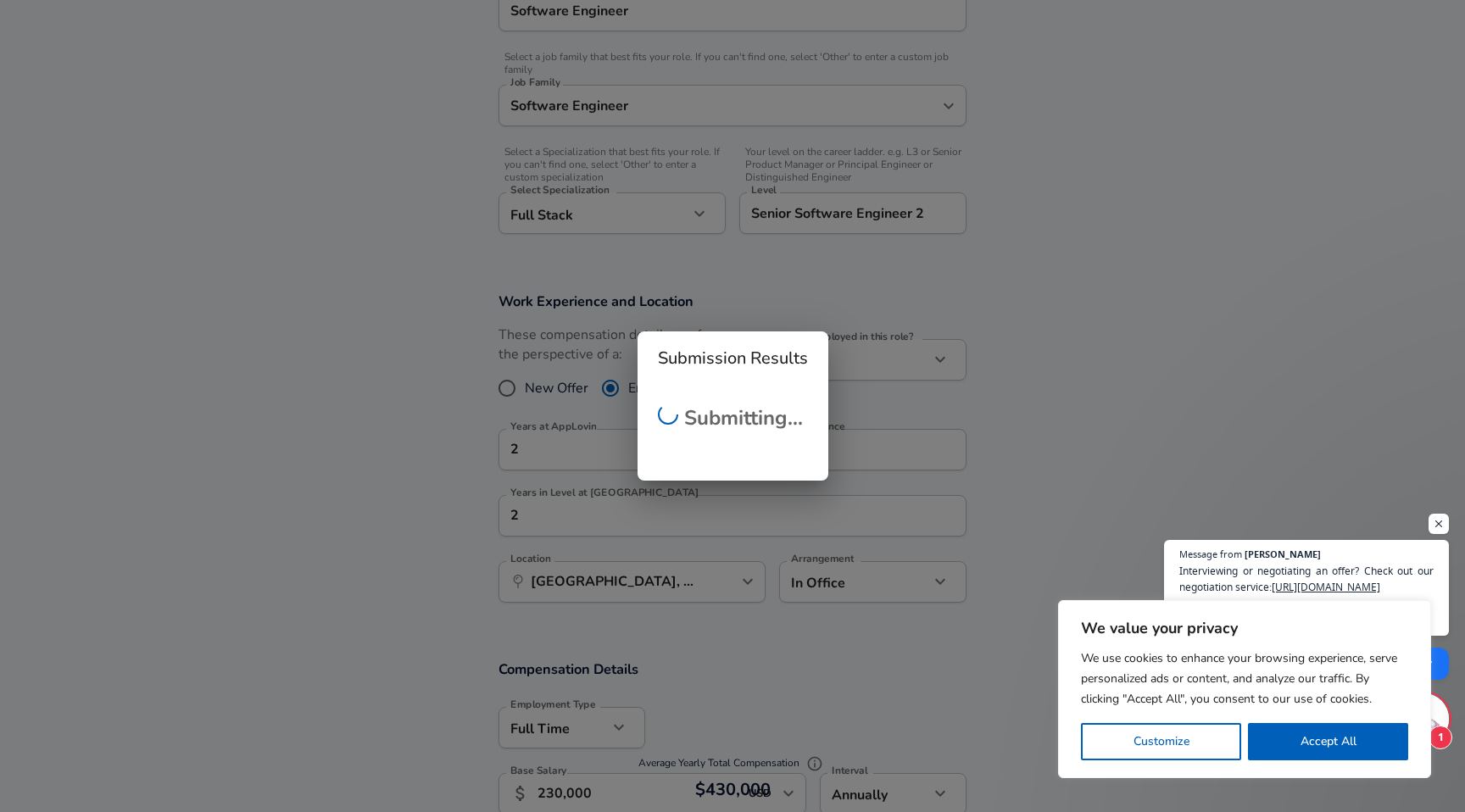
checkbox input "false"
